Goal: Browse casually

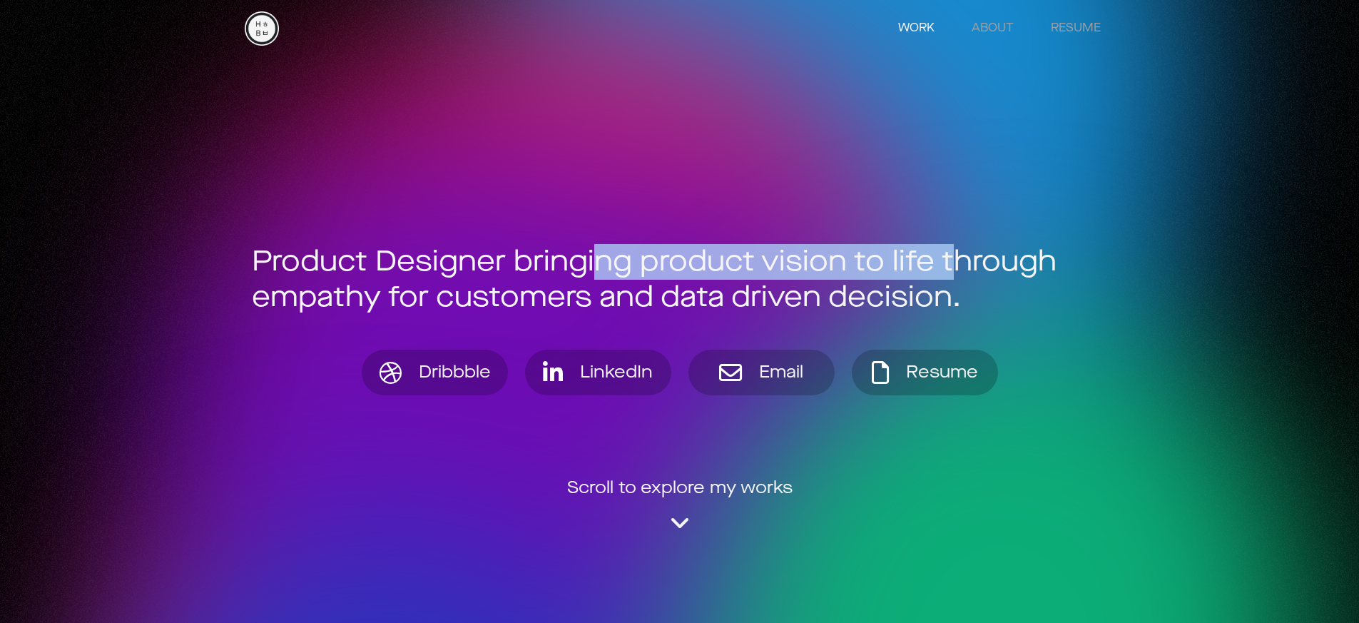
drag, startPoint x: 733, startPoint y: 256, endPoint x: 892, endPoint y: 251, distance: 159.2
click at [888, 250] on div "Product Designer bringing product vision to life through empathy for customers …" at bounding box center [680, 279] width 856 height 71
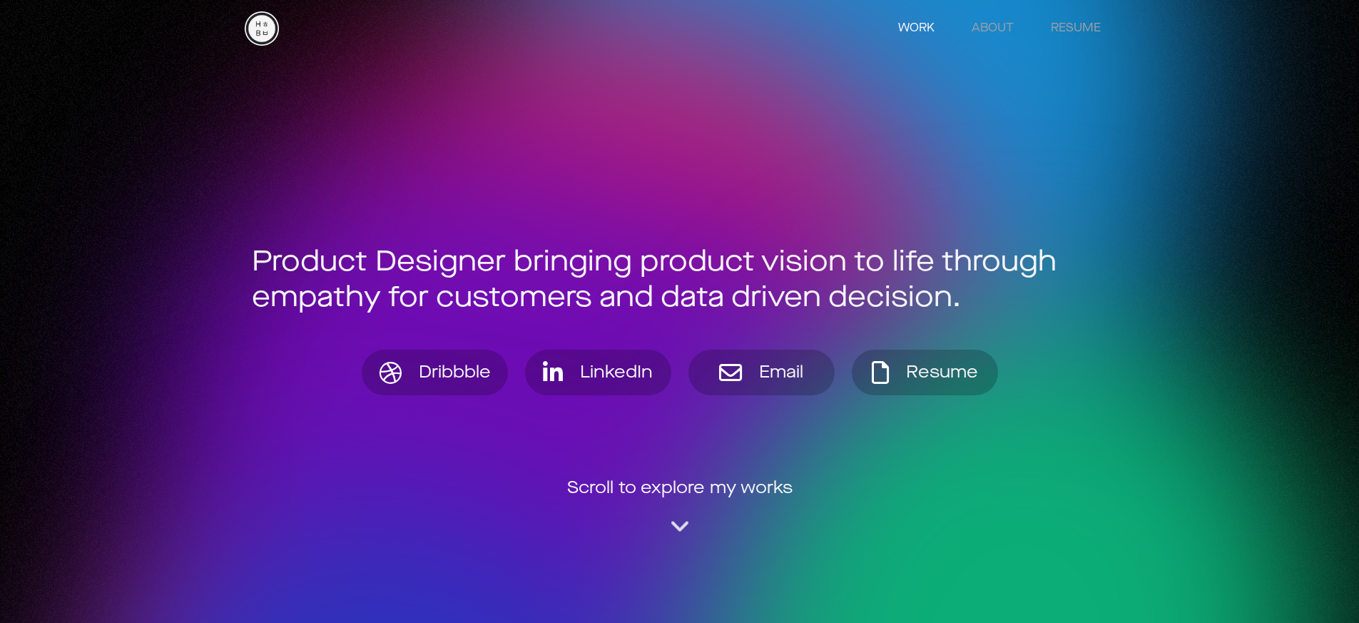
click at [890, 253] on div "Product Designer bringing product vision to life through empathy for customers …" at bounding box center [680, 279] width 856 height 71
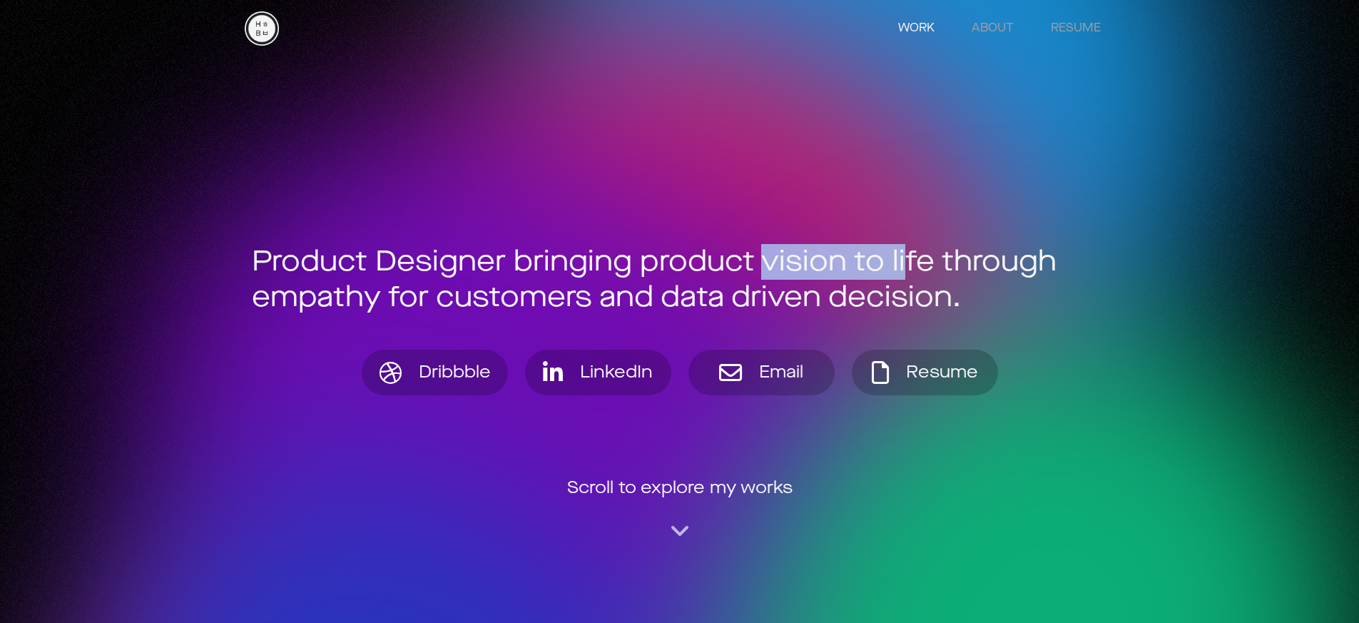
drag, startPoint x: 827, startPoint y: 260, endPoint x: 662, endPoint y: 266, distance: 165.6
click at [683, 265] on div "Product Designer bringing product vision to life through empathy for customers …" at bounding box center [680, 279] width 856 height 71
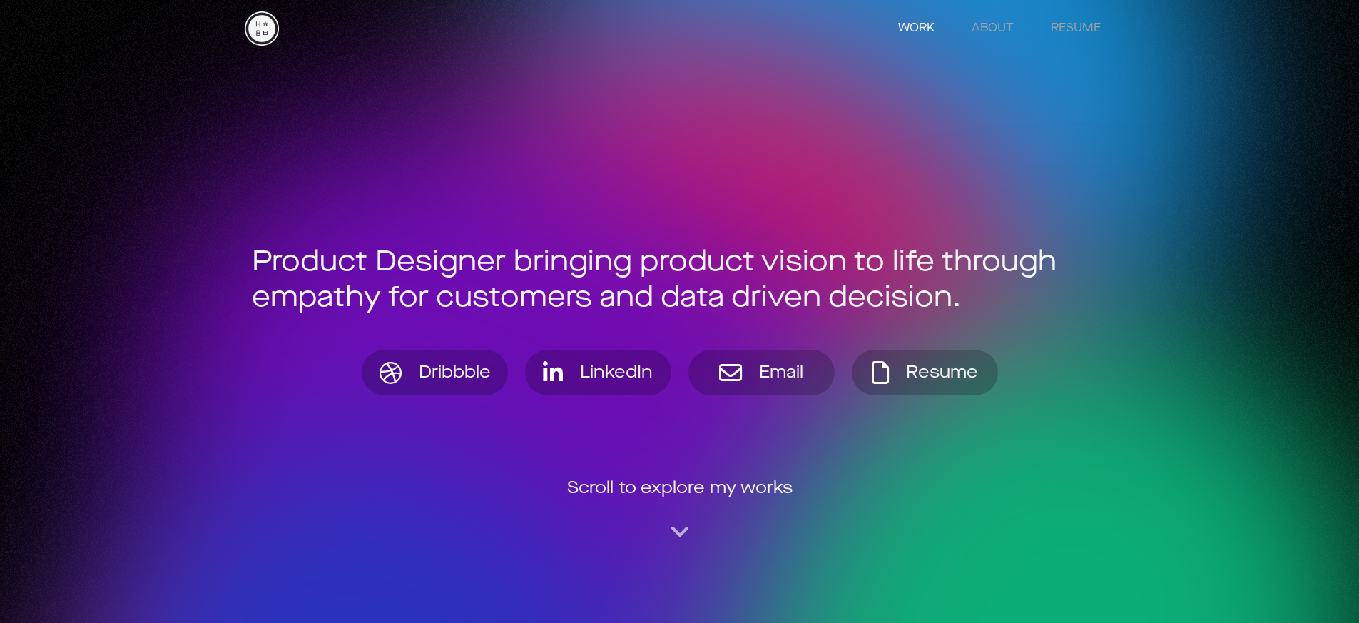
click at [662, 266] on div "Product Designer bringing product vision to life through empathy for customers …" at bounding box center [680, 279] width 856 height 71
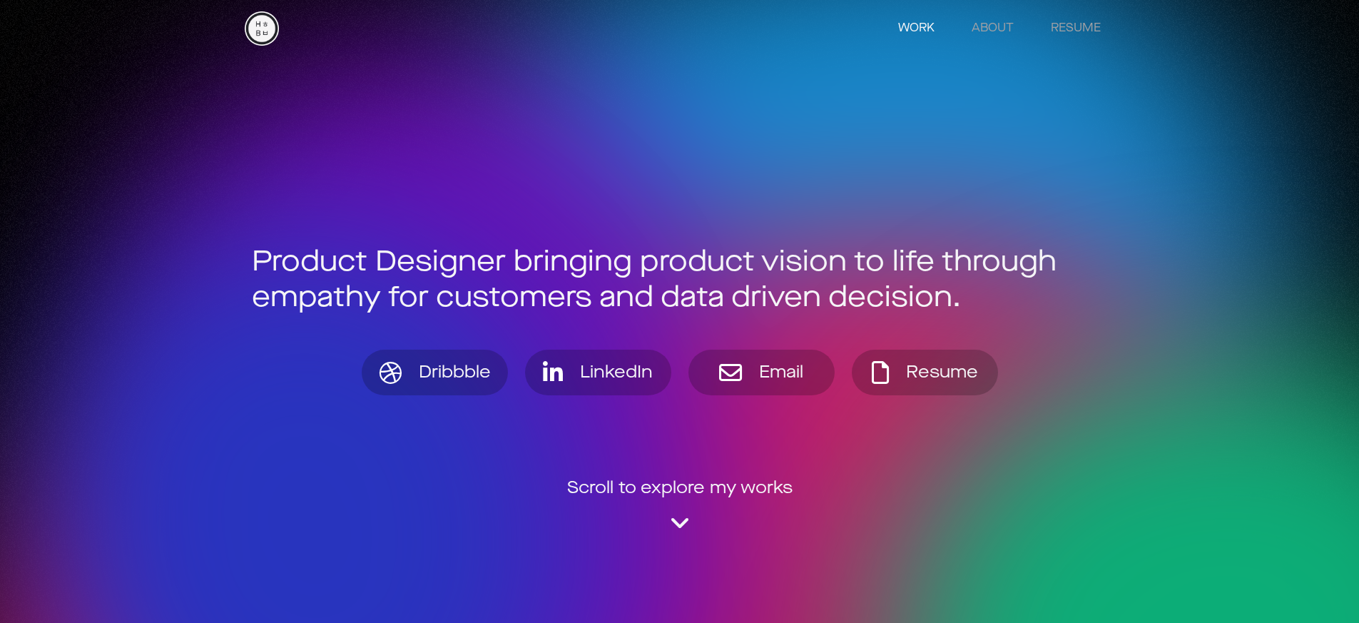
drag, startPoint x: 701, startPoint y: 263, endPoint x: 691, endPoint y: 285, distance: 24.3
click at [694, 285] on div "Product Designer bringing product vision to life through empathy for customers …" at bounding box center [680, 279] width 856 height 71
click at [691, 285] on div "Product Designer bringing product vision to life through empathy for customers …" at bounding box center [680, 279] width 856 height 71
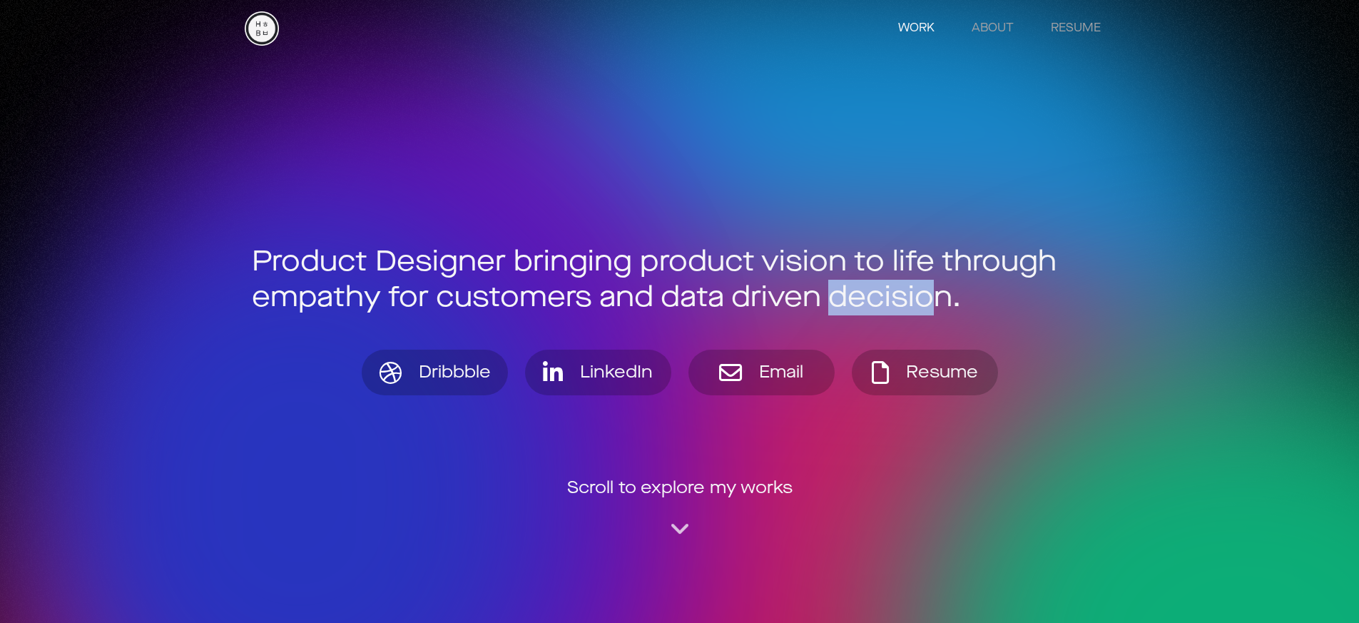
drag, startPoint x: 638, startPoint y: 294, endPoint x: 551, endPoint y: 295, distance: 86.3
click at [559, 297] on div "Product Designer bringing product vision to life through empathy for customers …" at bounding box center [680, 279] width 856 height 71
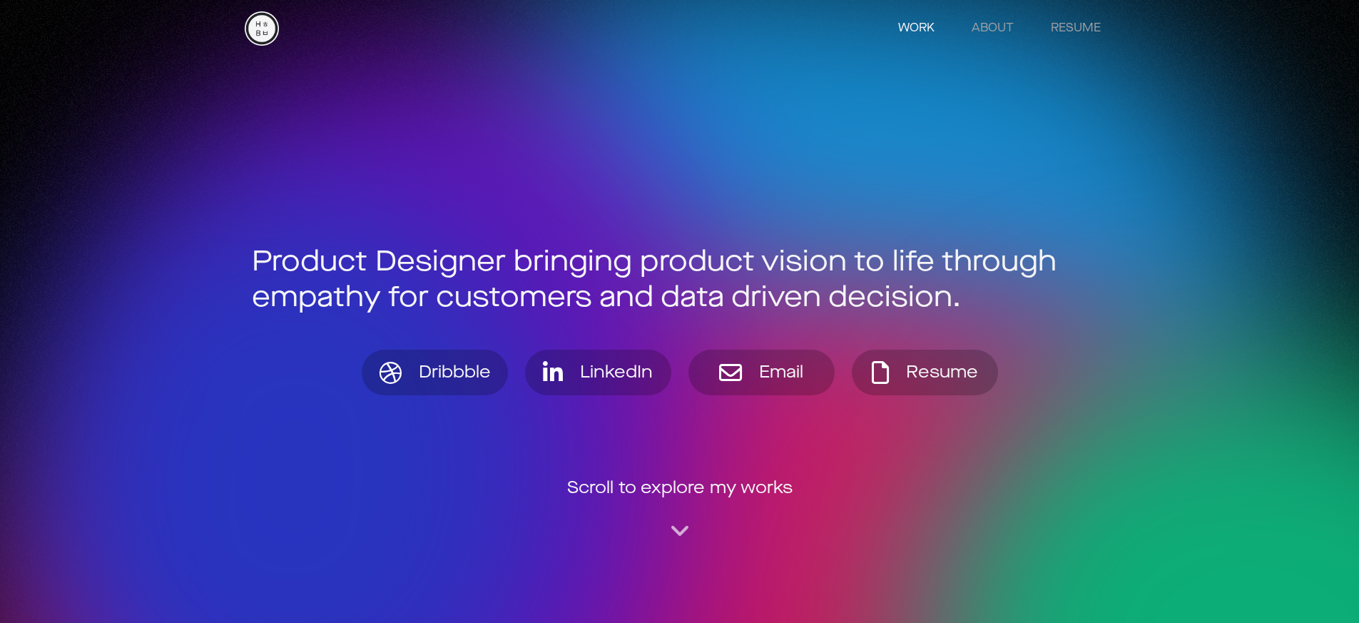
click at [551, 295] on div "Product Designer bringing product vision to life through empathy for customers …" at bounding box center [680, 279] width 856 height 71
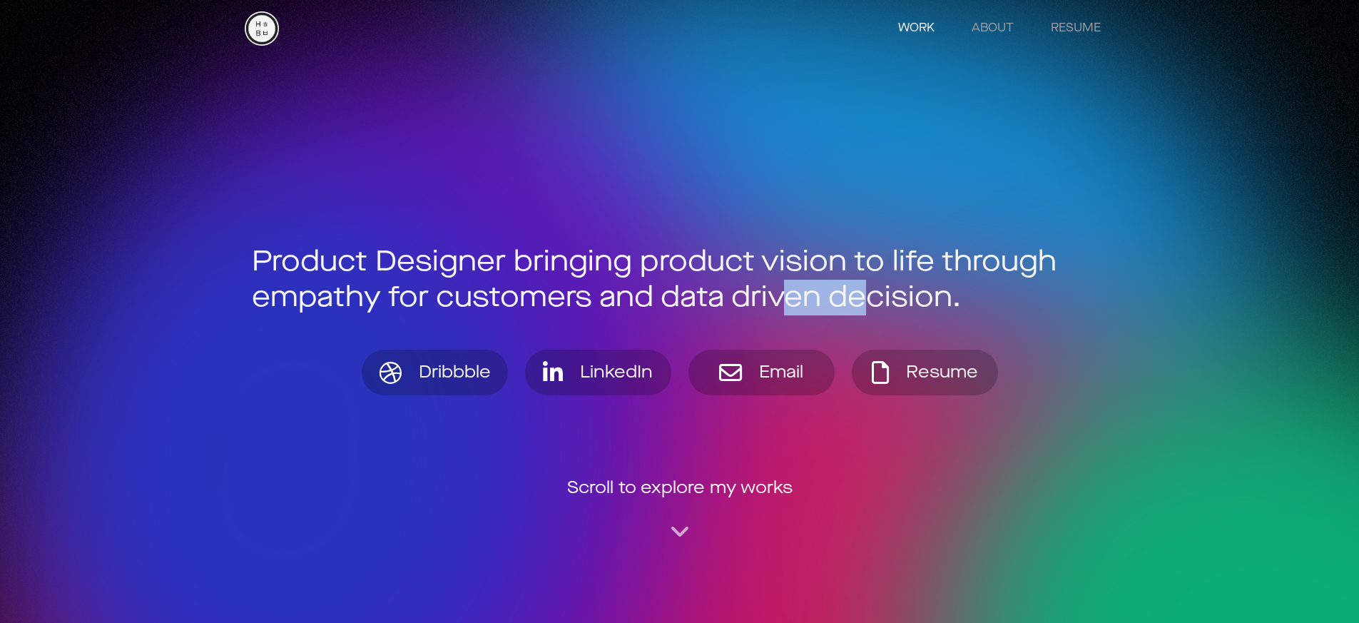
drag, startPoint x: 528, startPoint y: 297, endPoint x: 640, endPoint y: 292, distance: 112.1
click at [626, 292] on div "Product Designer bringing product vision to life through empathy for customers …" at bounding box center [680, 279] width 856 height 71
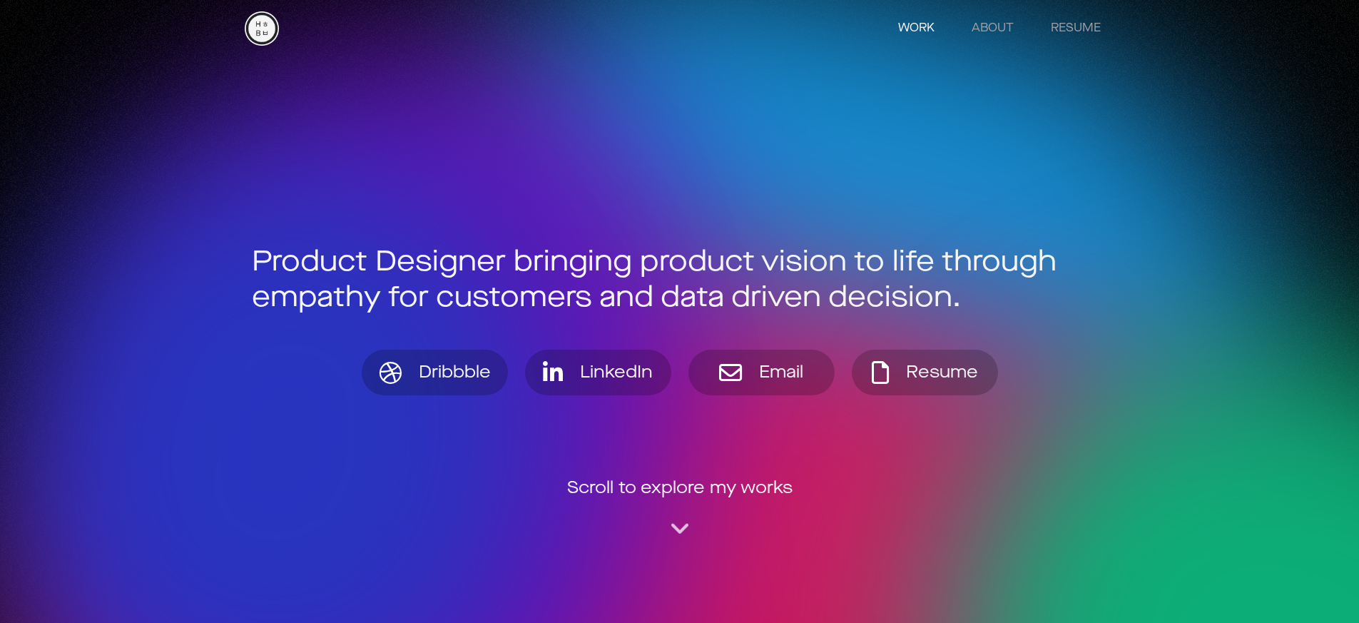
click at [648, 292] on div "Product Designer bringing product vision to life through empathy for customers …" at bounding box center [680, 279] width 856 height 71
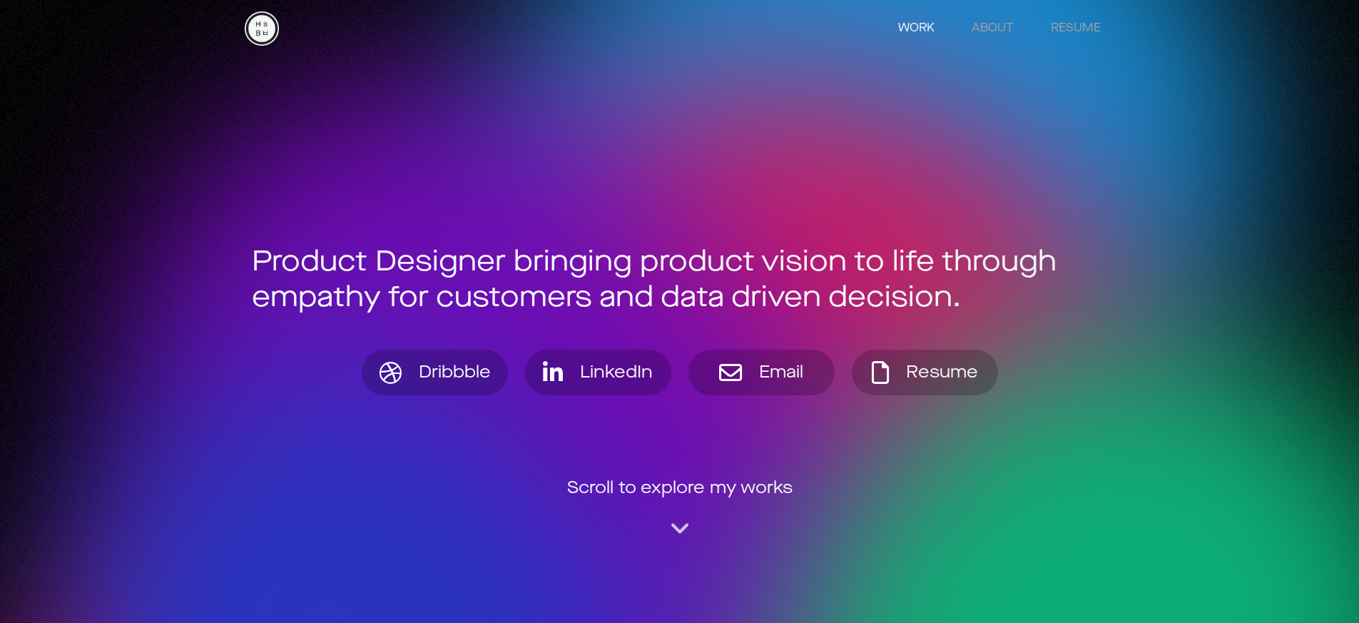
drag, startPoint x: 736, startPoint y: 273, endPoint x: 780, endPoint y: 276, distance: 44.3
click at [774, 276] on div "Product Designer bringing product vision to life through empathy for customers …" at bounding box center [680, 279] width 856 height 71
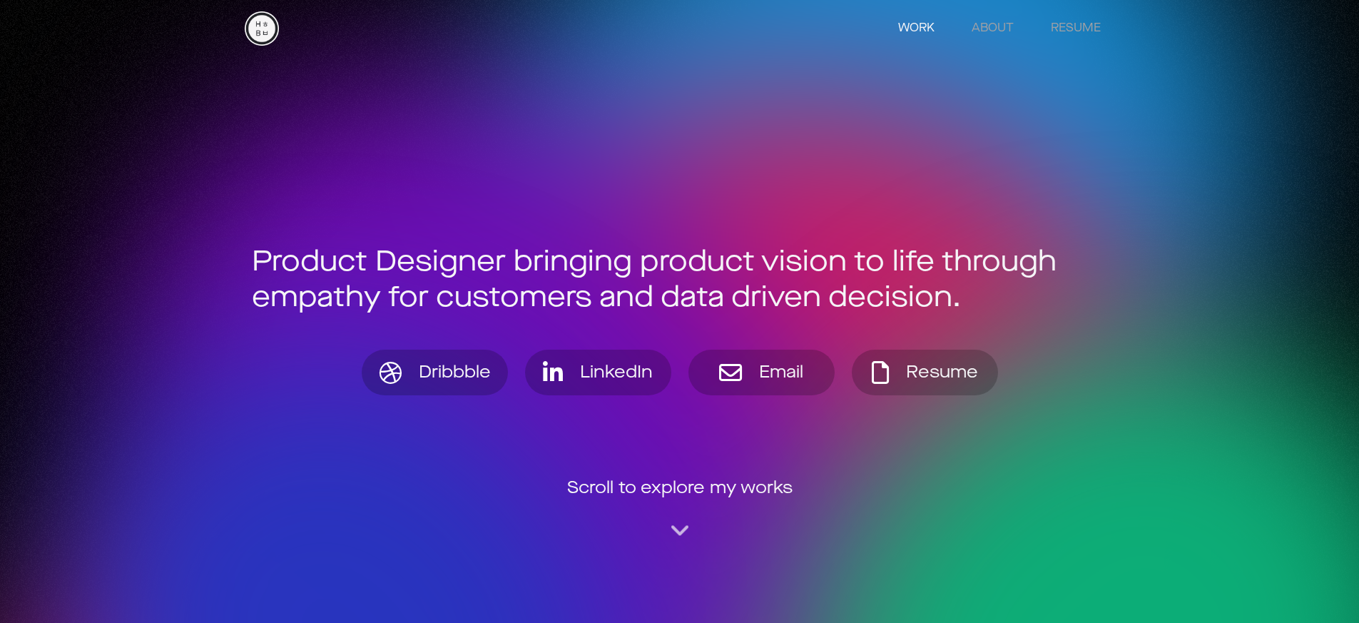
click at [780, 276] on div "Product Designer bringing product vision to life through empathy for customers …" at bounding box center [680, 279] width 856 height 71
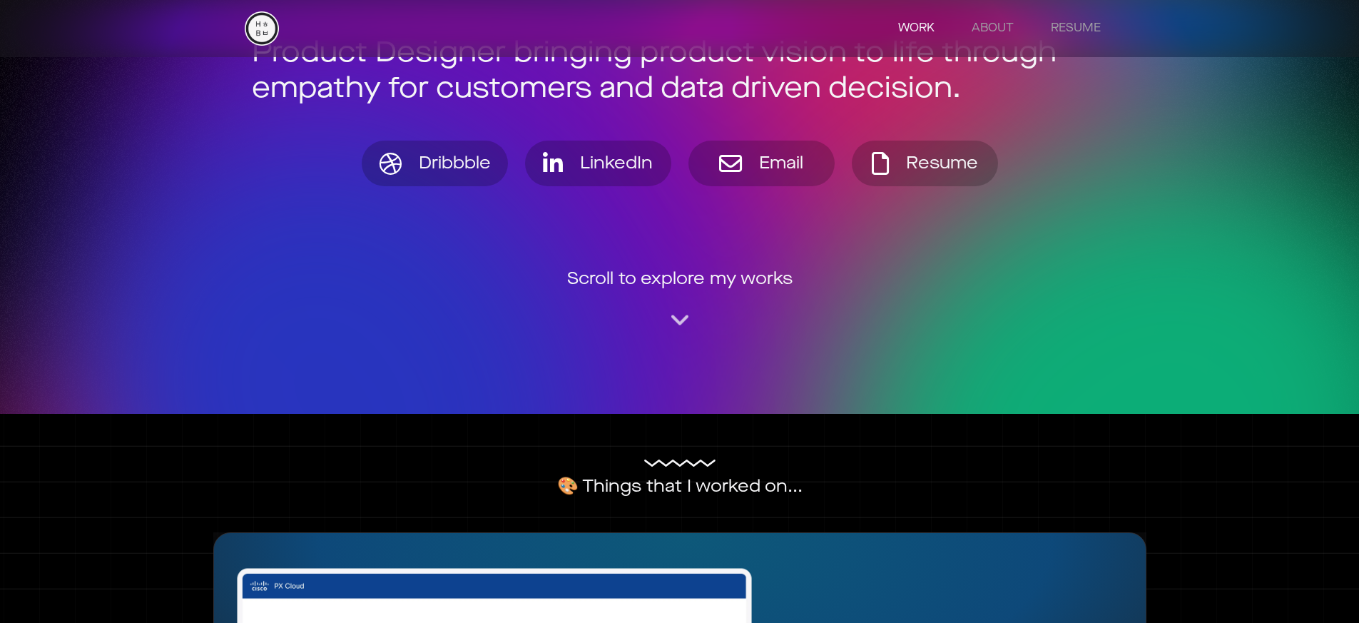
scroll to position [297, 0]
